Goal: Task Accomplishment & Management: Use online tool/utility

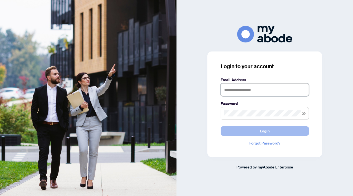
type input "**********"
click at [259, 132] on button "Login" at bounding box center [265, 131] width 88 height 9
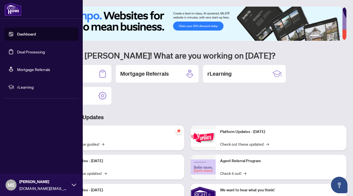
click at [45, 50] on link "Deal Processing" at bounding box center [31, 51] width 28 height 5
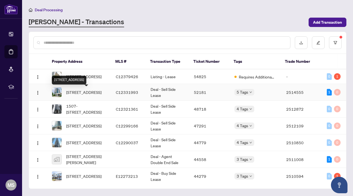
click at [82, 93] on span "[STREET_ADDRESS]" at bounding box center [83, 92] width 35 height 6
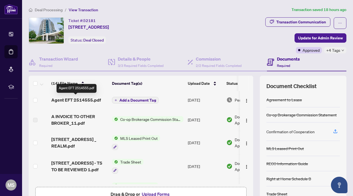
click at [88, 100] on span "Agent EFT 2514555.pdf" at bounding box center [76, 100] width 50 height 7
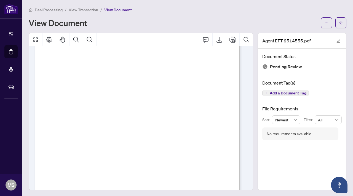
scroll to position [28, 0]
click at [149, 114] on div "Right at Home Realty PAID BY E.F.T. [DATE] One Thousand Eighty One and 75/100 D…" at bounding box center [159, 185] width 249 height 322
